Goal: Find specific page/section: Find specific page/section

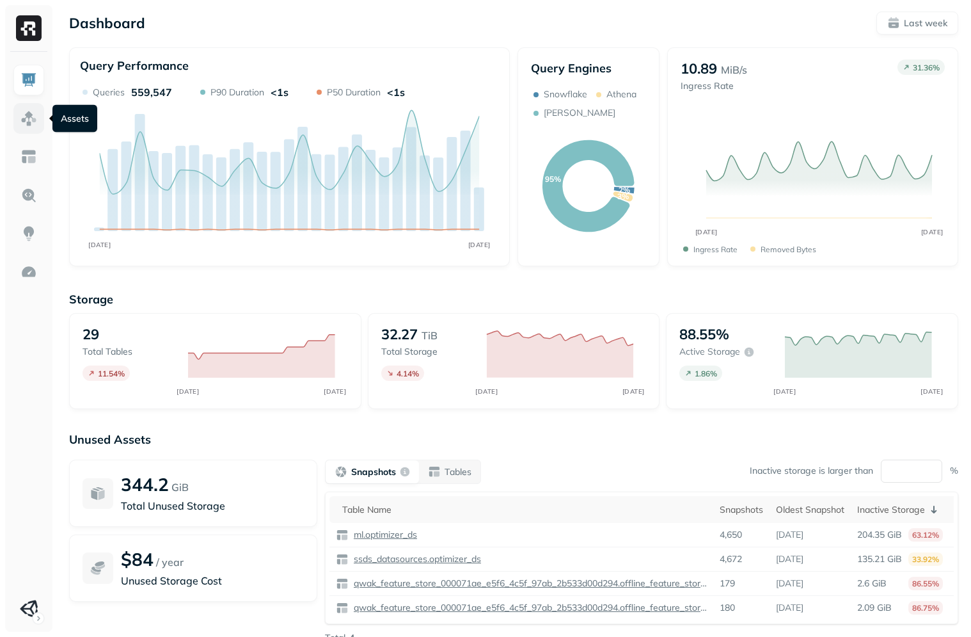
click at [34, 129] on link at bounding box center [28, 118] width 31 height 31
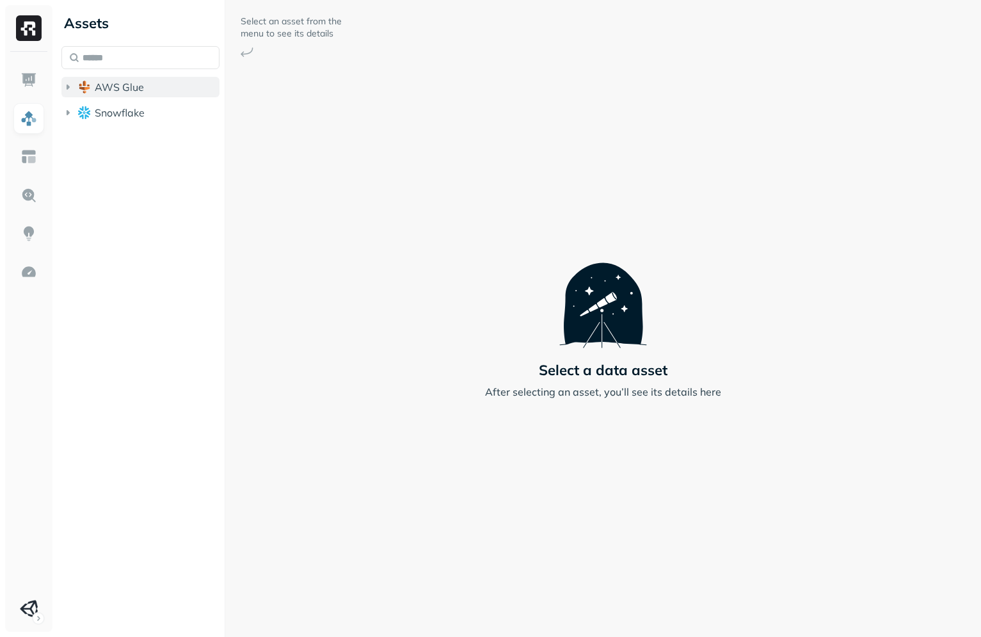
click at [120, 83] on span "AWS Glue" at bounding box center [119, 87] width 49 height 13
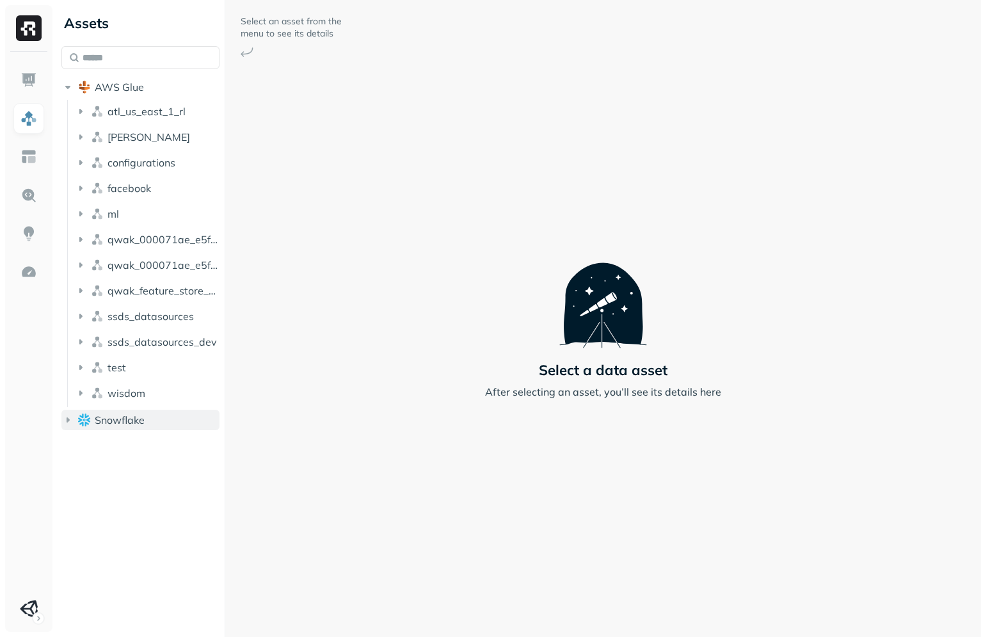
click at [99, 427] on button "Snowflake" at bounding box center [140, 419] width 158 height 20
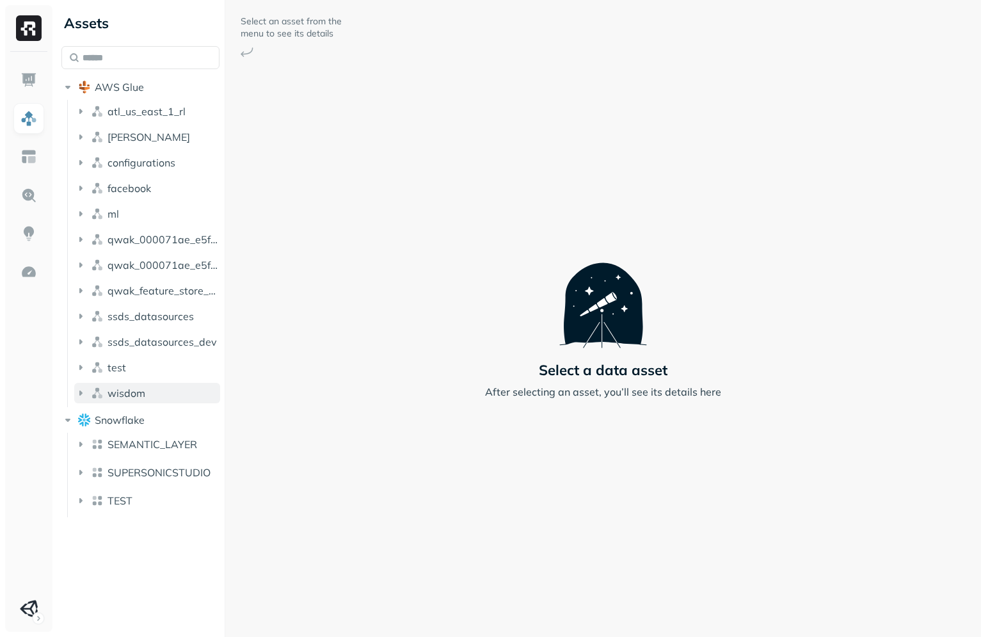
click at [131, 394] on span "wisdom" at bounding box center [126, 392] width 38 height 13
click at [152, 415] on button "Tables ( 2 )" at bounding box center [154, 417] width 134 height 20
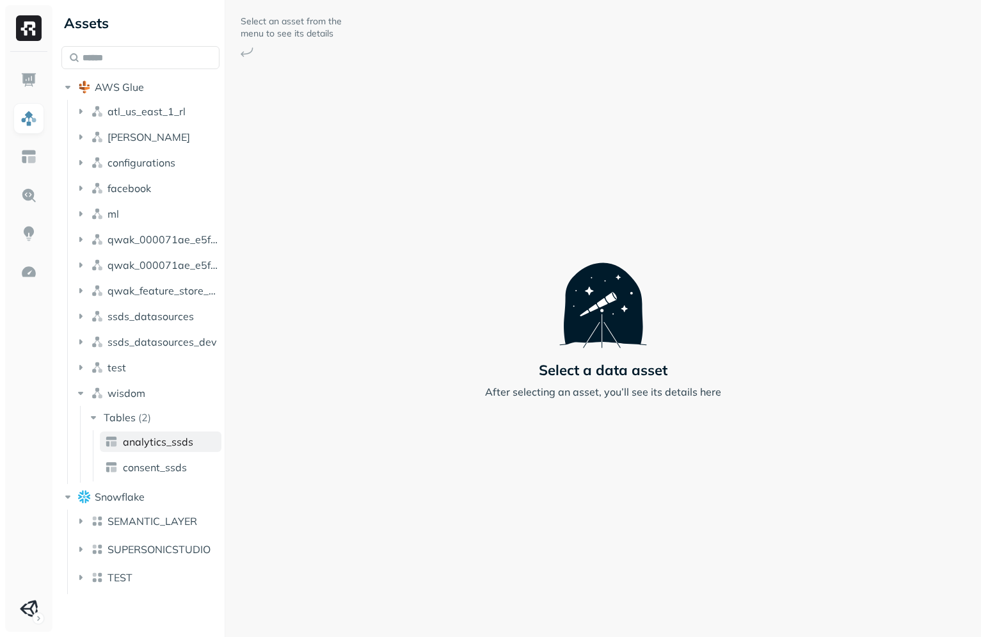
click at [171, 447] on span "analytics_ssds" at bounding box center [158, 441] width 70 height 13
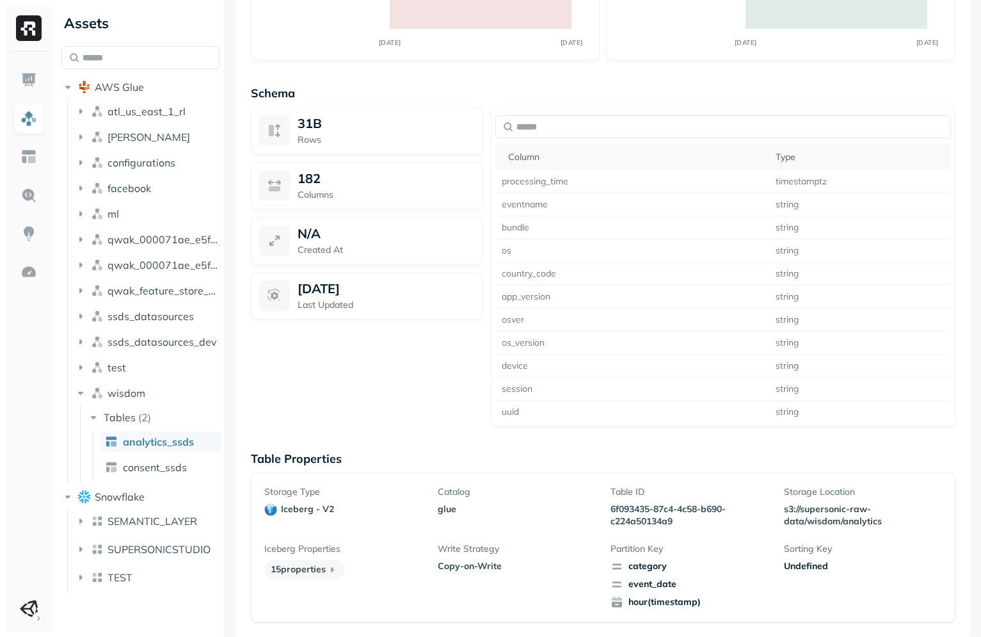
scroll to position [1381, 0]
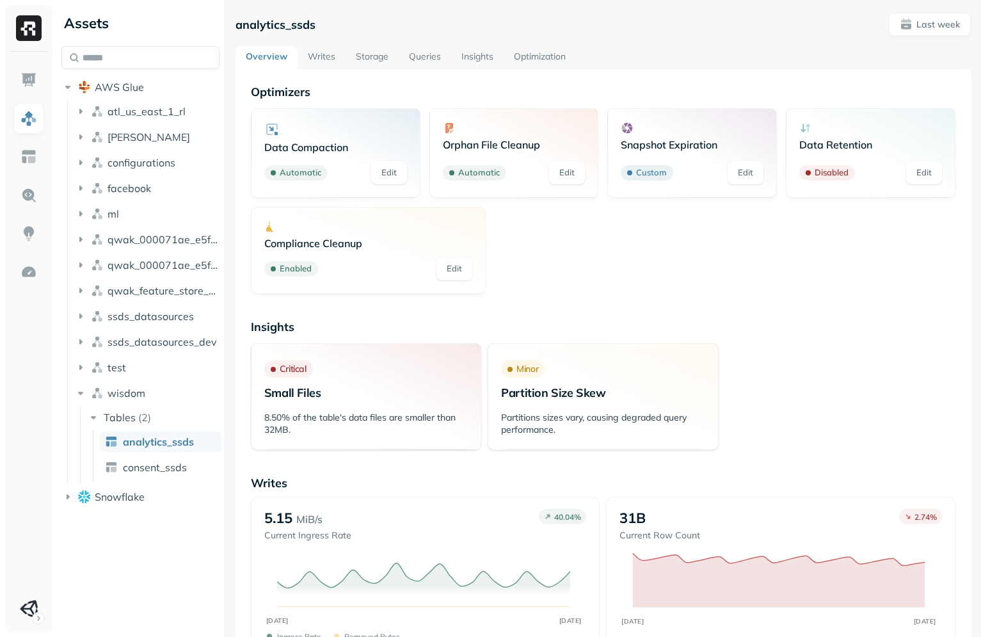
click at [758, 244] on div "Data Compaction Automatic Edit Orphan File Cleanup Automatic Edit Snapshot Expi…" at bounding box center [603, 201] width 704 height 186
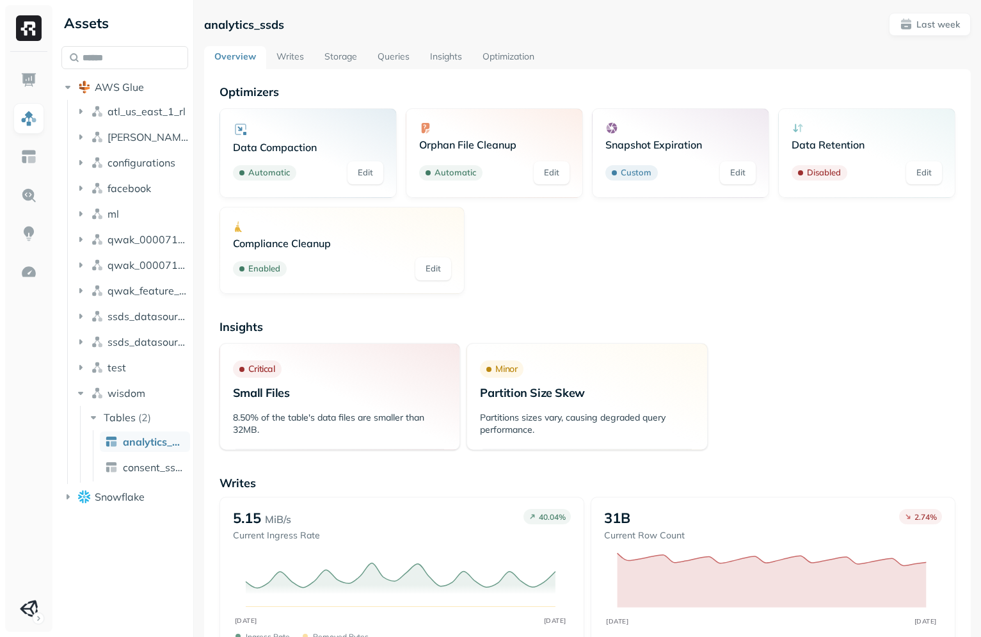
click at [194, 276] on div "Assets AWS Glue atl_us_east_1_rl churney configurations facebook ml qwak_000071…" at bounding box center [518, 318] width 924 height 637
click at [658, 276] on div "Data Compaction Automatic Edit Orphan File Cleanup Automatic Edit Snapshot Expi…" at bounding box center [587, 201] width 736 height 186
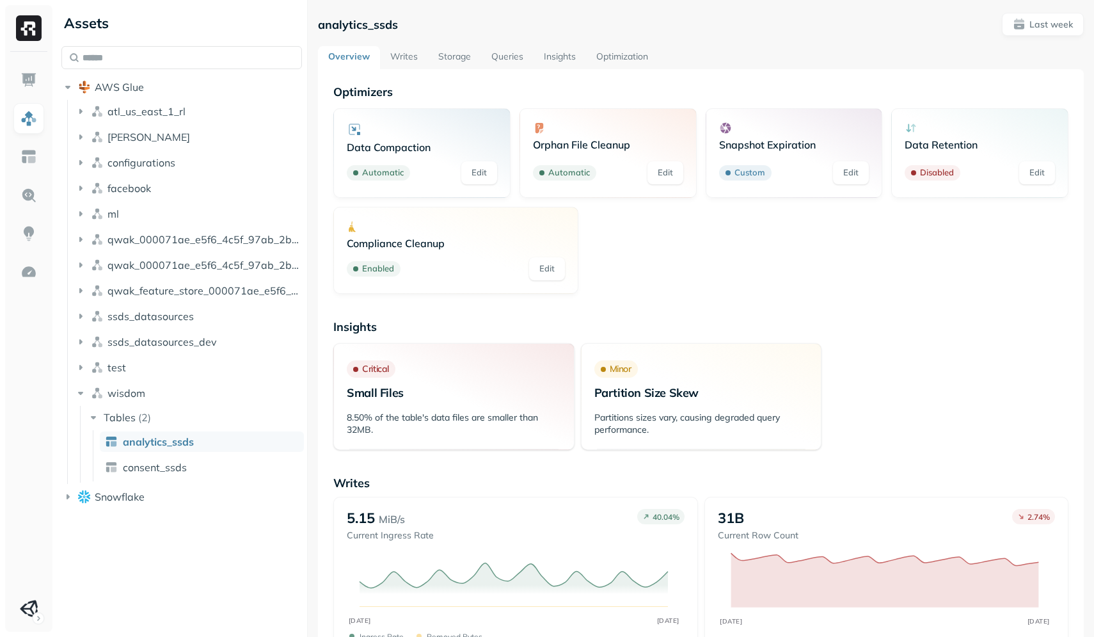
click at [308, 280] on div "Assets AWS Glue atl_us_east_1_rl churney configurations facebook ml qwak_000071…" at bounding box center [575, 318] width 1038 height 637
drag, startPoint x: 565, startPoint y: 227, endPoint x: 534, endPoint y: 219, distance: 32.4
click at [536, 217] on div "Compliance Cleanup Enabled Edit" at bounding box center [455, 250] width 245 height 87
click at [303, 250] on div "Assets AWS Glue atl_us_east_1_rl churney configurations facebook ml qwak_000071…" at bounding box center [181, 257] width 251 height 514
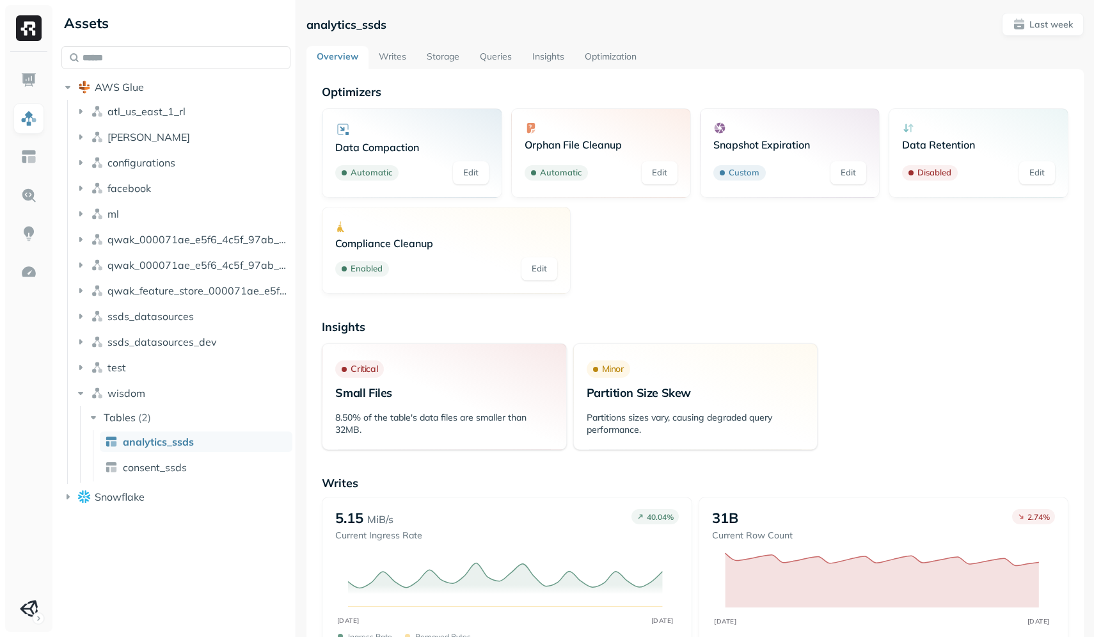
click at [293, 289] on div "Assets AWS Glue atl_us_east_1_rl churney configurations facebook ml qwak_000071…" at bounding box center [575, 318] width 1038 height 637
click at [634, 227] on div "Data Compaction Automatic Edit Orphan File Cleanup Automatic Edit Snapshot Expi…" at bounding box center [695, 201] width 747 height 186
click at [493, 253] on div "Compliance Cleanup Enabled Edit" at bounding box center [446, 250] width 222 height 60
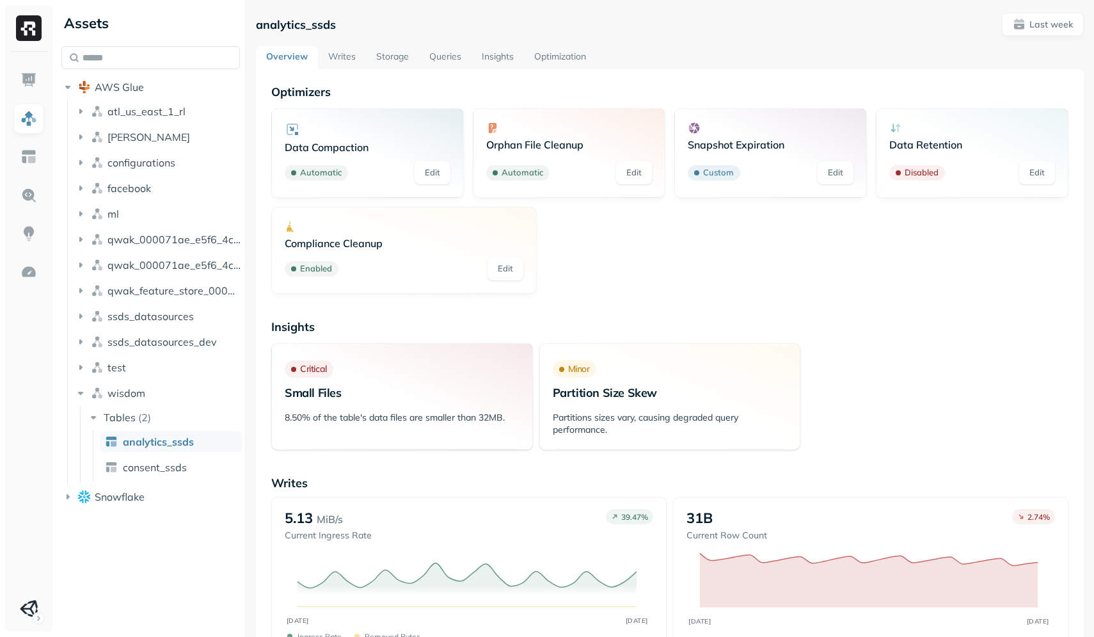
click at [568, 227] on div "Data Compaction Automatic Edit Orphan File Cleanup Automatic Edit Snapshot Expi…" at bounding box center [669, 201] width 797 height 186
click at [562, 62] on link "Optimization" at bounding box center [560, 57] width 72 height 23
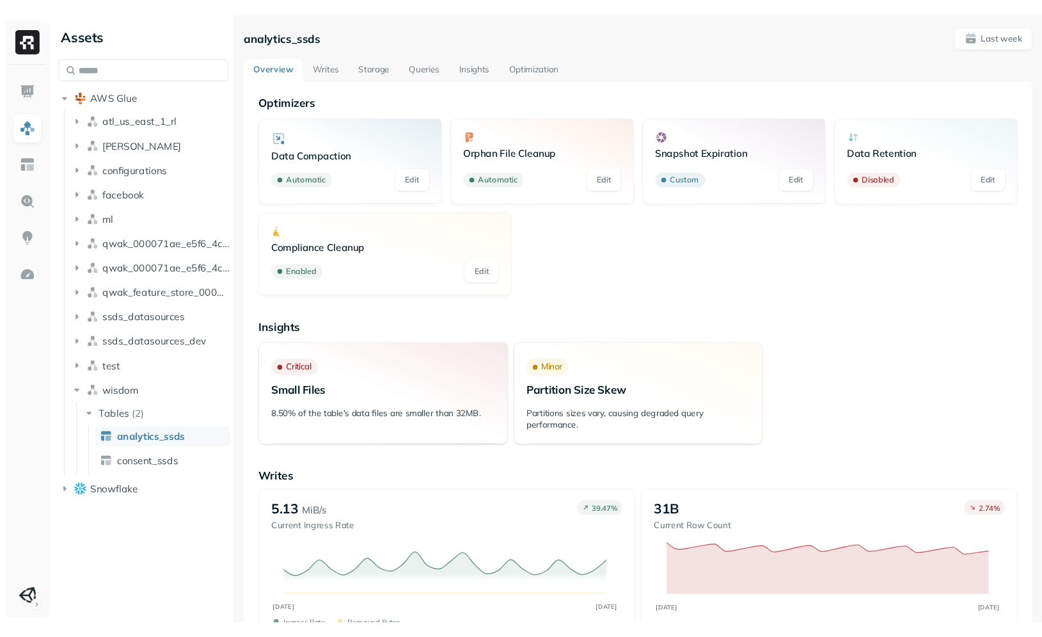
scroll to position [62, 0]
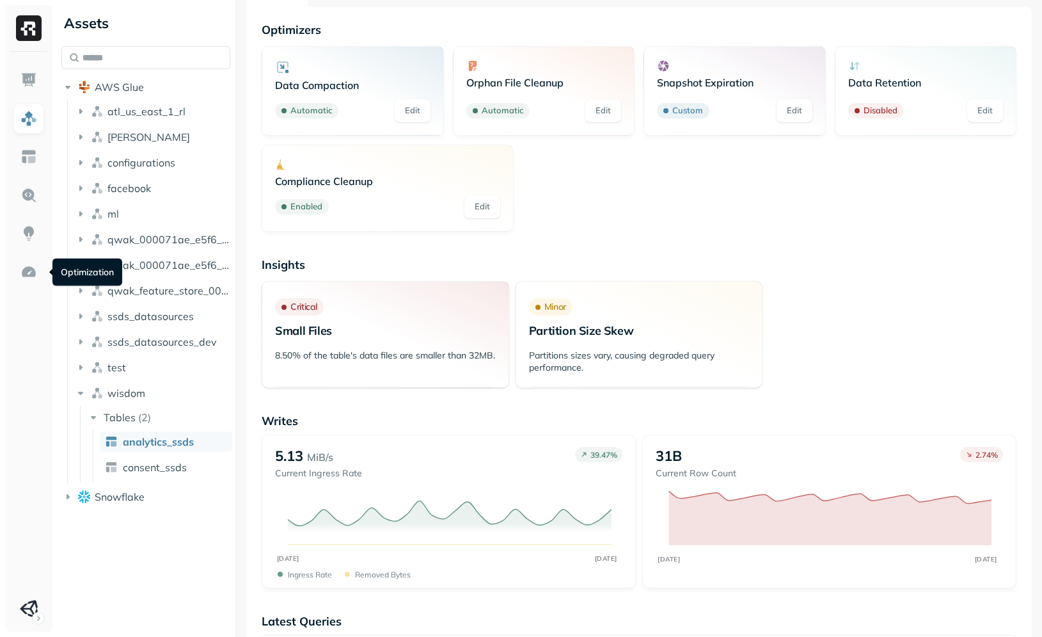
click at [600, 169] on div "Data Compaction Automatic Edit Orphan File Cleanup Automatic Edit Snapshot Expi…" at bounding box center [639, 139] width 755 height 186
click at [555, 150] on div "Data Compaction Automatic Edit Orphan File Cleanup Automatic Edit Snapshot Expi…" at bounding box center [639, 139] width 755 height 186
drag, startPoint x: 305, startPoint y: 218, endPoint x: 587, endPoint y: 182, distance: 283.8
click at [587, 182] on div "Data Compaction Automatic Edit Orphan File Cleanup Automatic Edit Snapshot Expi…" at bounding box center [639, 139] width 755 height 186
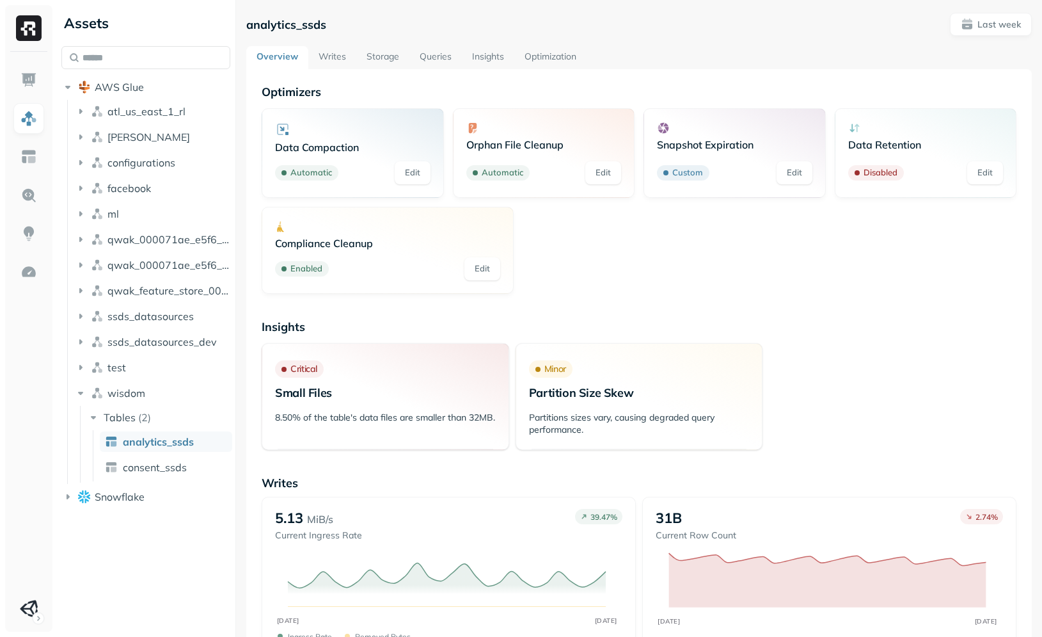
drag, startPoint x: 587, startPoint y: 182, endPoint x: 582, endPoint y: 221, distance: 39.3
click at [582, 221] on div "Data Compaction Automatic Edit Orphan File Cleanup Automatic Edit Snapshot Expi…" at bounding box center [639, 201] width 755 height 186
click at [603, 217] on div "Data Compaction Automatic Edit Orphan File Cleanup Automatic Edit Snapshot Expi…" at bounding box center [639, 201] width 755 height 186
click at [629, 235] on div "Data Compaction Automatic Edit Orphan File Cleanup Automatic Edit Snapshot Expi…" at bounding box center [639, 201] width 755 height 186
click at [232, 210] on div "Assets AWS Glue atl_us_east_1_rl [PERSON_NAME] configurations facebook ml qwak_…" at bounding box center [549, 318] width 986 height 637
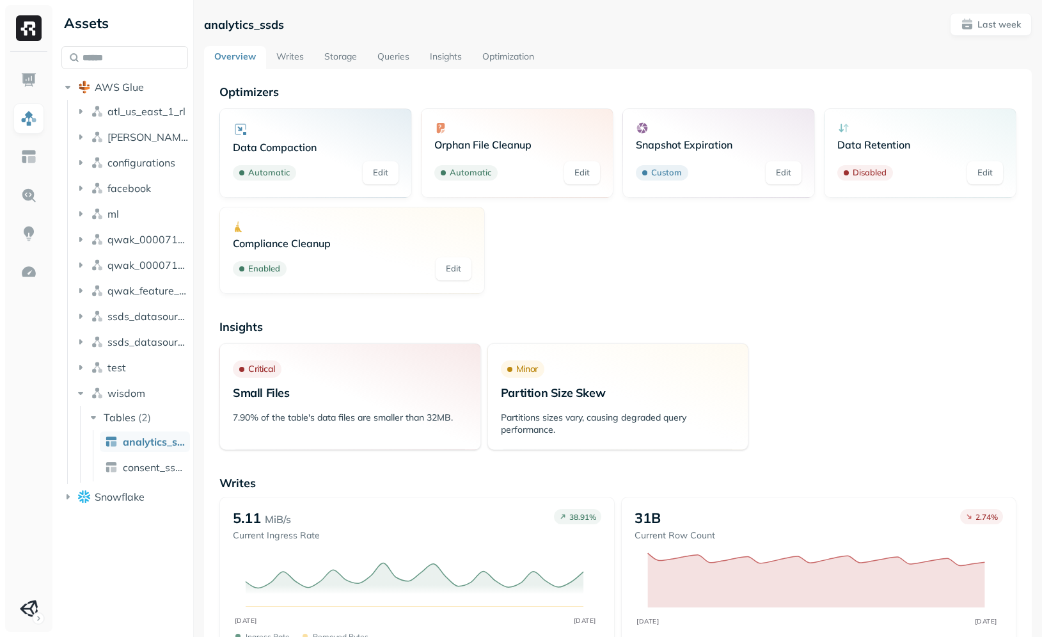
click at [193, 241] on div at bounding box center [193, 318] width 1 height 637
drag, startPoint x: 0, startPoint y: 0, endPoint x: 491, endPoint y: 215, distance: 535.7
click at [491, 215] on div "Data Compaction Automatic Edit Orphan File Cleanup Automatic Edit Snapshot Expi…" at bounding box center [617, 201] width 797 height 186
click at [465, 219] on div "Compliance Cleanup Enabled Edit" at bounding box center [351, 250] width 265 height 87
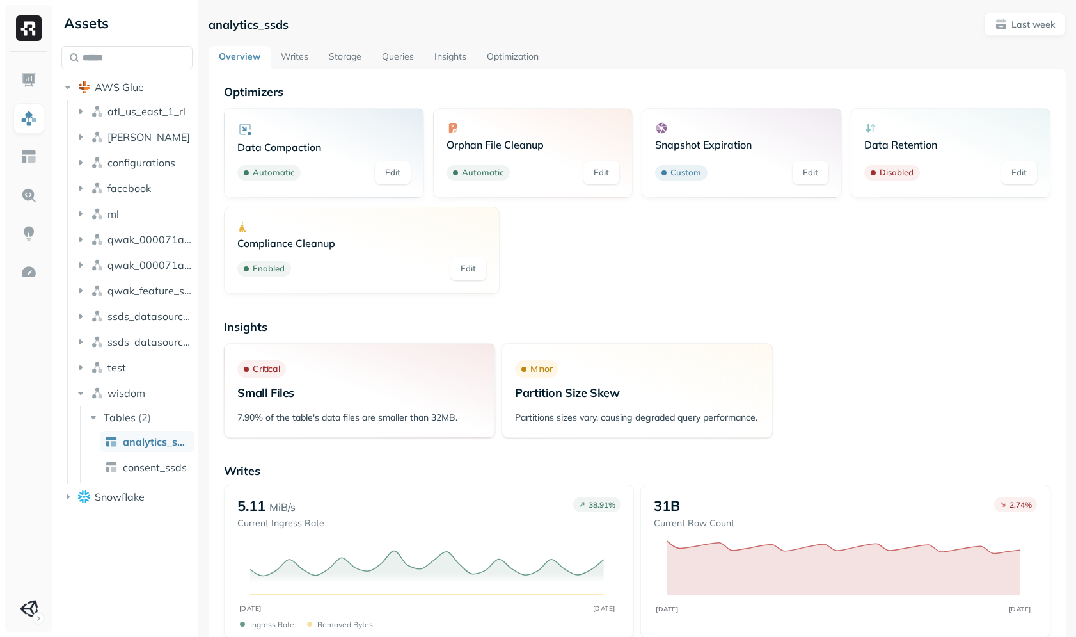
click at [587, 241] on div "Data Compaction Automatic Edit Orphan File Cleanup Automatic Edit Snapshot Expi…" at bounding box center [637, 201] width 827 height 186
drag, startPoint x: 491, startPoint y: 215, endPoint x: 534, endPoint y: 248, distance: 53.9
click at [534, 248] on div "Data Compaction Automatic Edit Orphan File Cleanup Automatic Edit Snapshot Expi…" at bounding box center [637, 201] width 827 height 186
click at [619, 273] on div "Data Compaction Automatic Edit Orphan File Cleanup Automatic Edit Snapshot Expi…" at bounding box center [637, 201] width 827 height 186
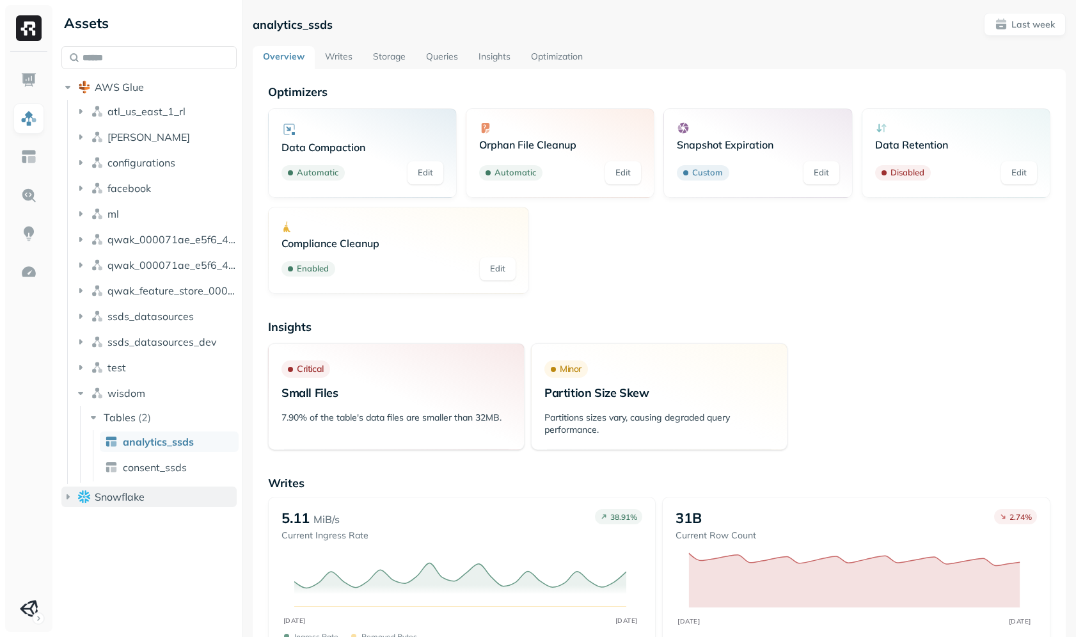
click at [118, 493] on span "Snowflake" at bounding box center [120, 496] width 50 height 13
click at [141, 580] on button "TEST" at bounding box center [155, 577] width 163 height 20
click at [148, 560] on li "SUPERSONICSTUDIO" at bounding box center [155, 552] width 163 height 26
click at [155, 603] on span "AGGREGATIONS" at bounding box center [160, 604] width 81 height 13
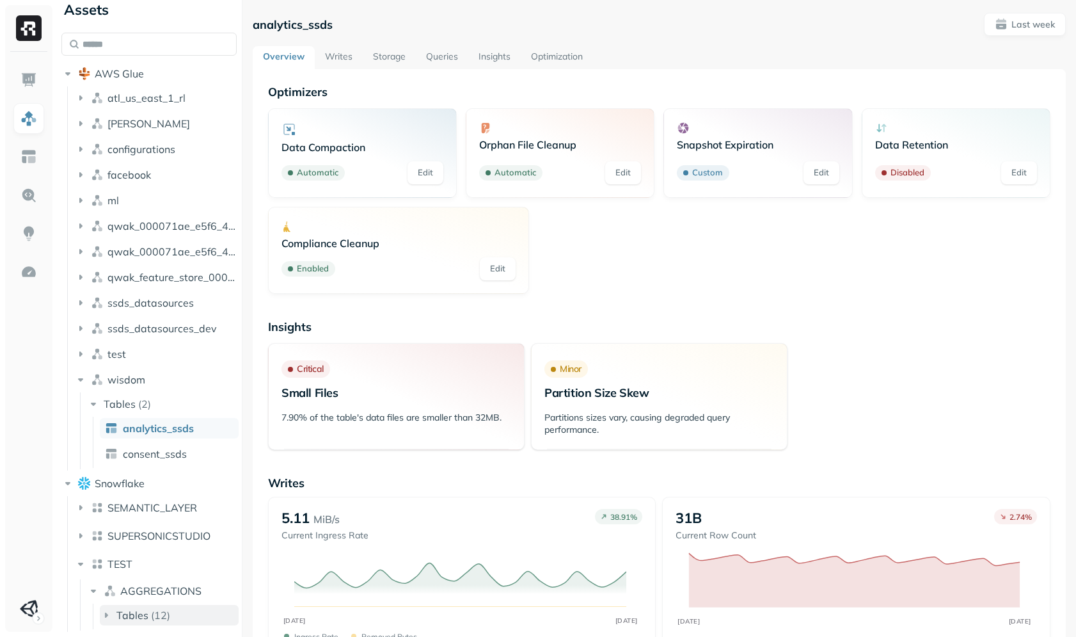
click at [167, 616] on p "( 12 )" at bounding box center [160, 614] width 19 height 13
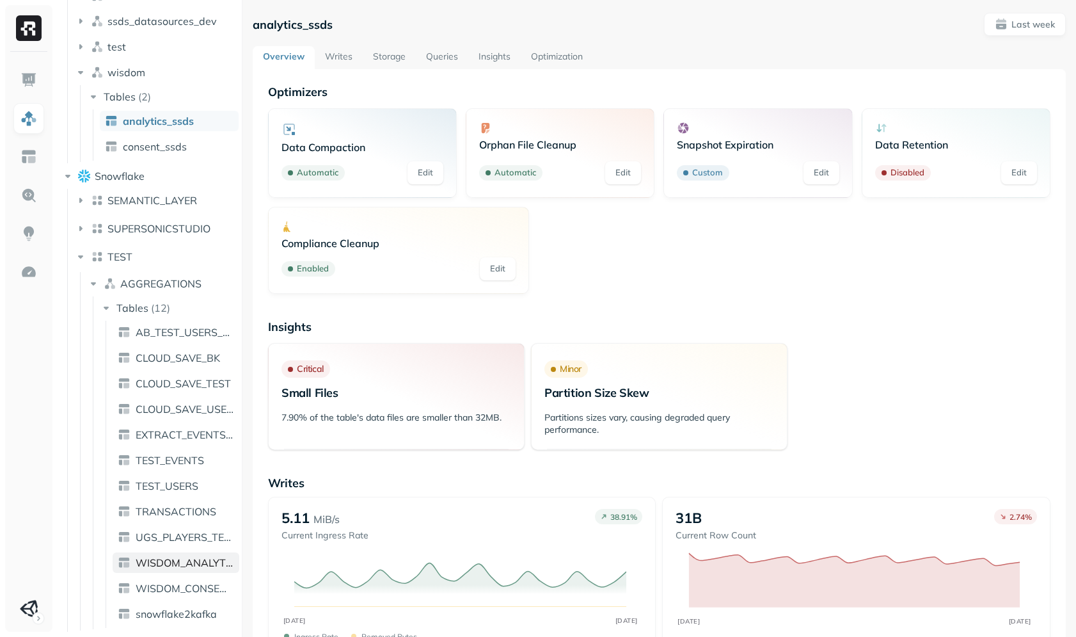
click at [202, 557] on span "WISDOM_ANALYTICS_PROD_ICEBERG" at bounding box center [185, 562] width 99 height 13
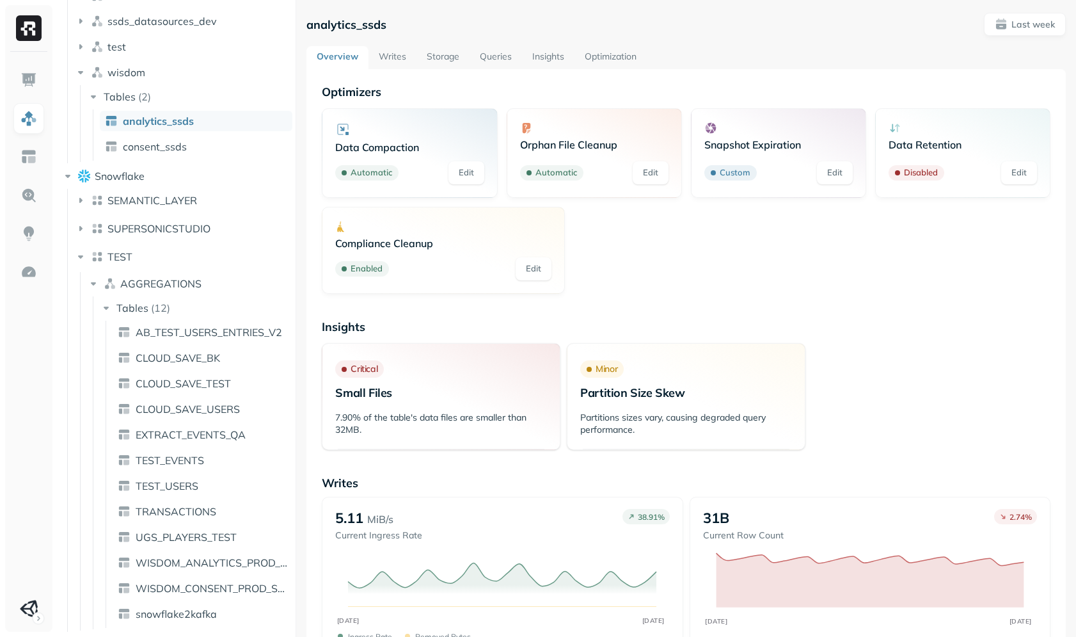
click at [297, 299] on div "Assets AWS Glue atl_us_east_1_rl [PERSON_NAME] configurations facebook ml qwak_…" at bounding box center [566, 318] width 1020 height 637
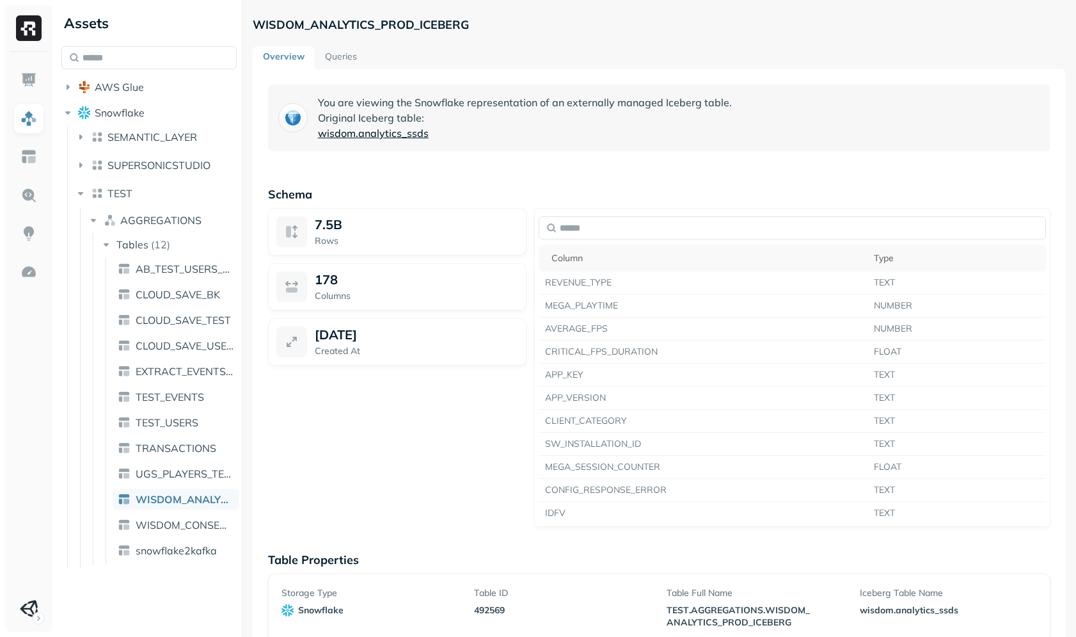
click at [365, 135] on span "analytics_ssds" at bounding box center [393, 132] width 70 height 15
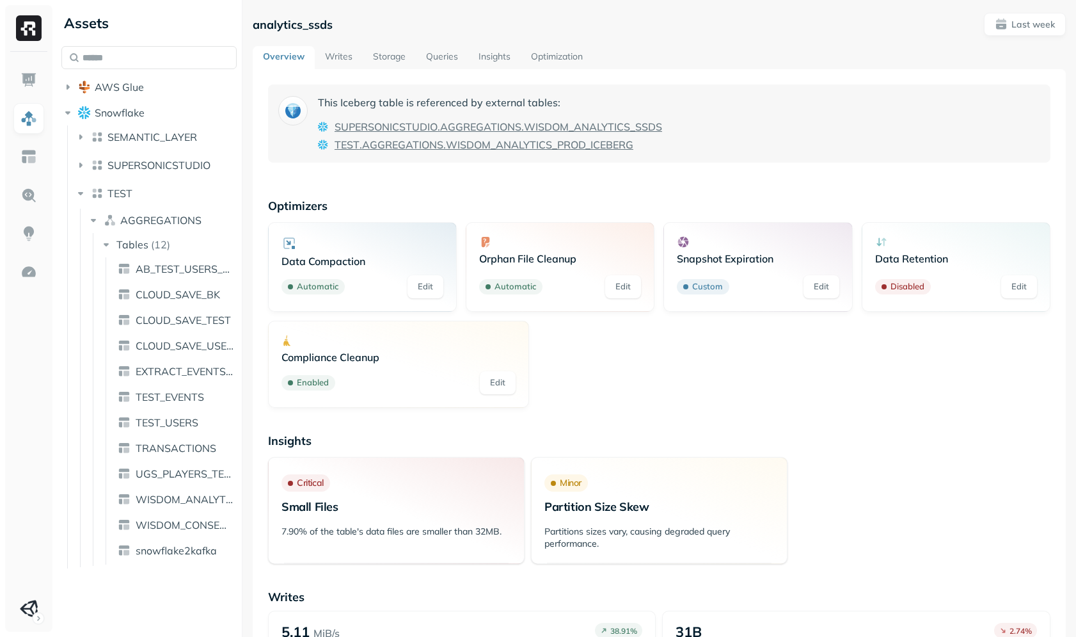
click at [349, 102] on p "This Iceberg table is referenced by external tables:" at bounding box center [490, 102] width 344 height 15
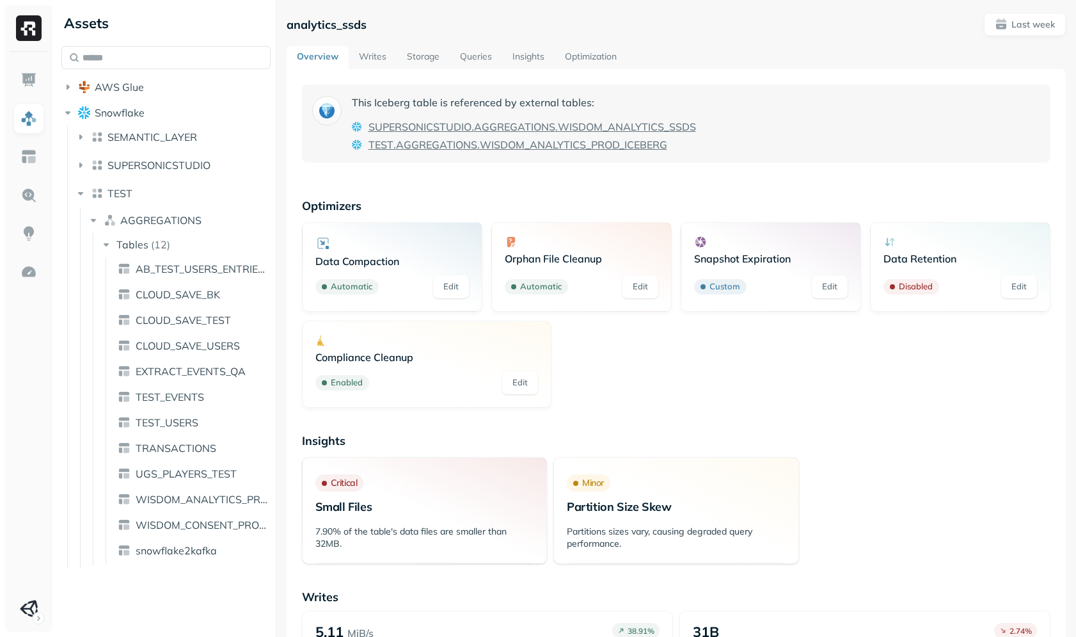
click at [276, 203] on div at bounding box center [276, 318] width 1 height 637
